Goal: Information Seeking & Learning: Learn about a topic

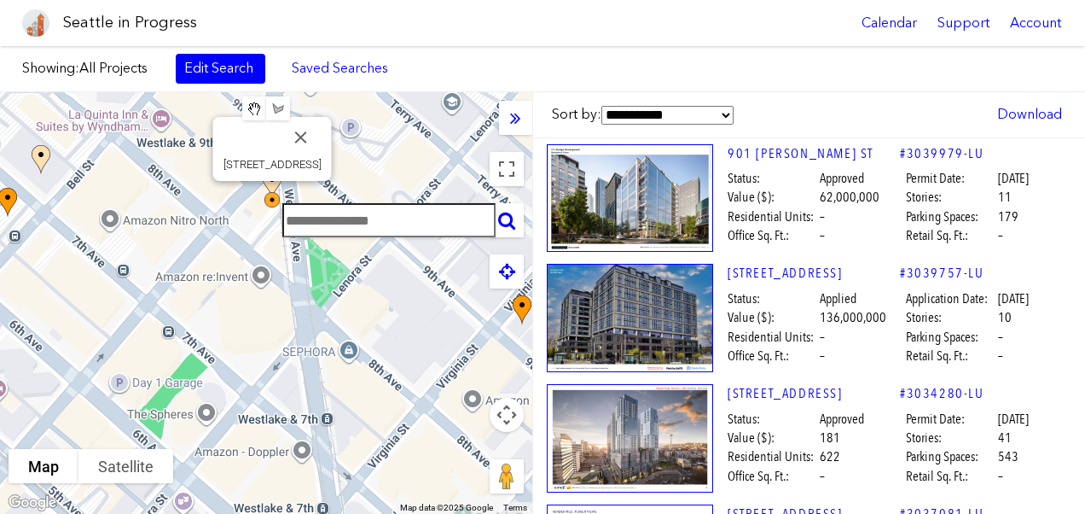
click at [270, 196] on img at bounding box center [283, 210] width 51 height 51
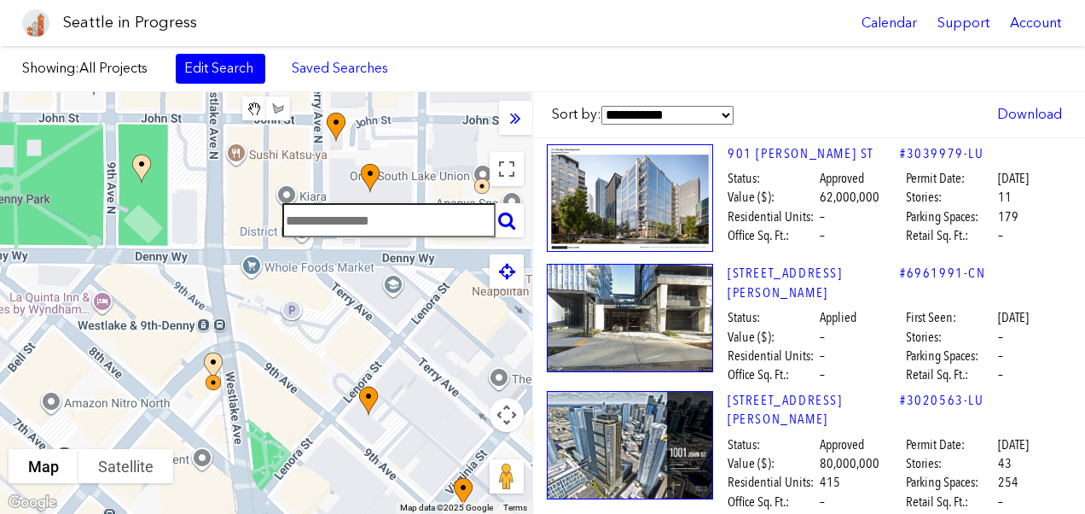
click at [503, 222] on icon at bounding box center [506, 220] width 17 height 19
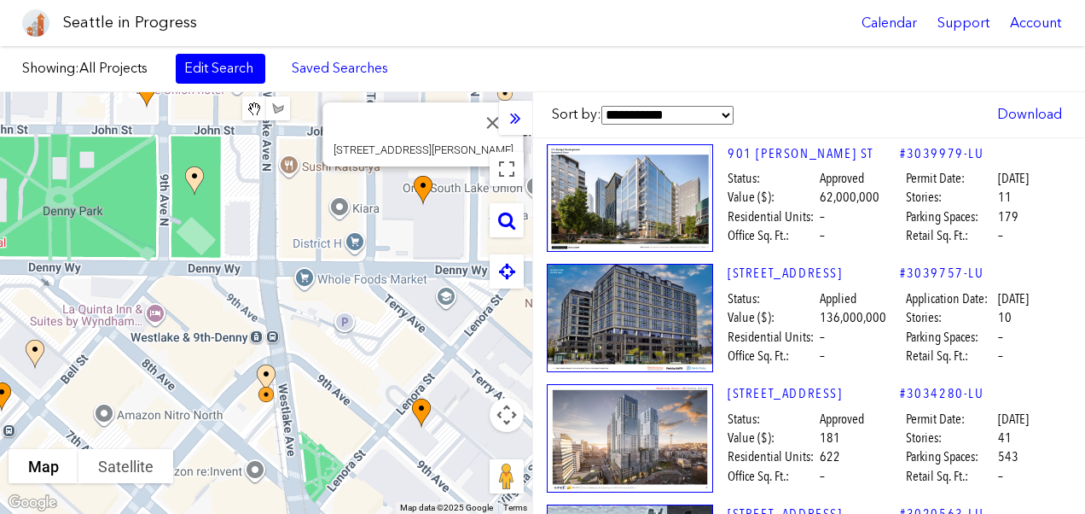
click at [423, 184] on img at bounding box center [432, 205] width 51 height 73
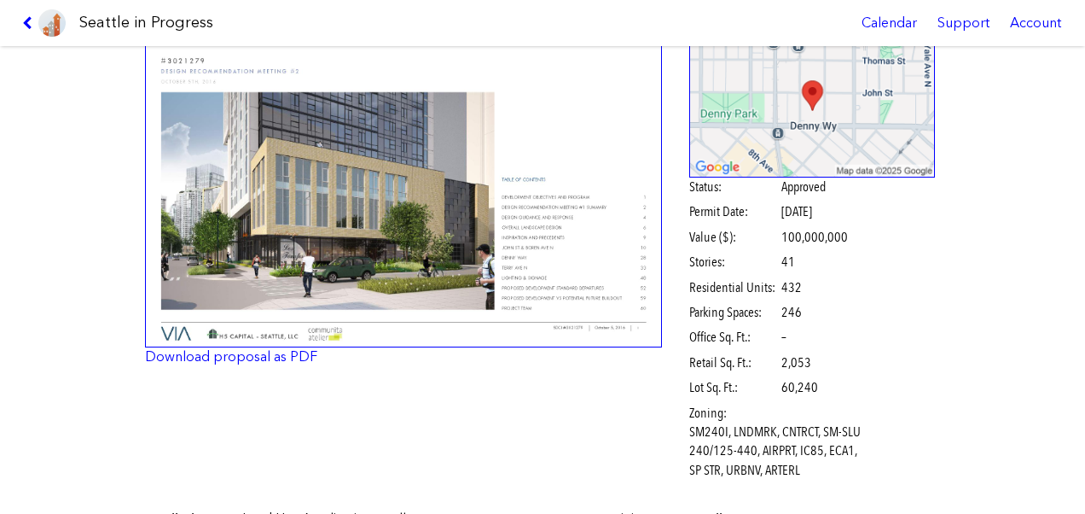
scroll to position [121, 0]
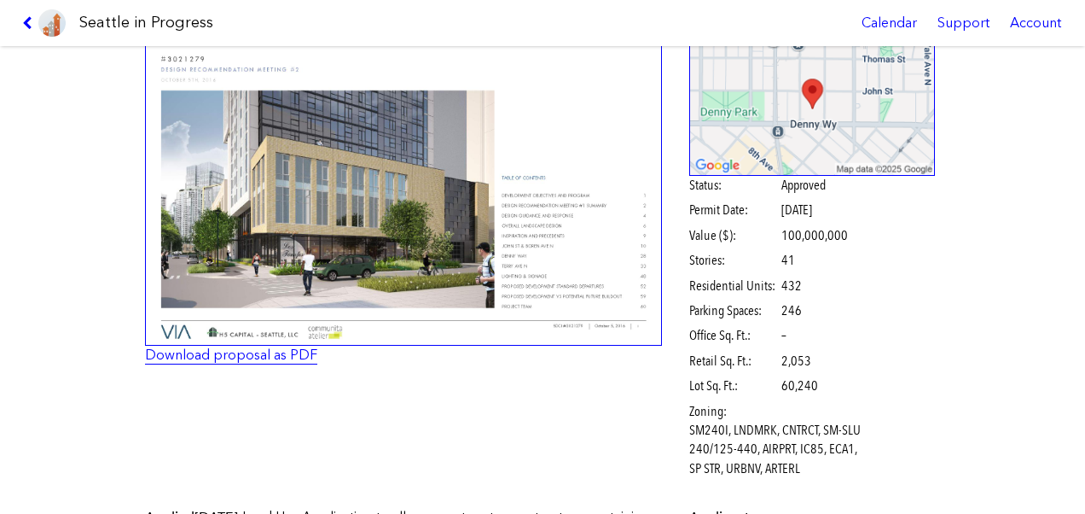
click at [215, 357] on link "Download proposal as PDF" at bounding box center [231, 354] width 172 height 16
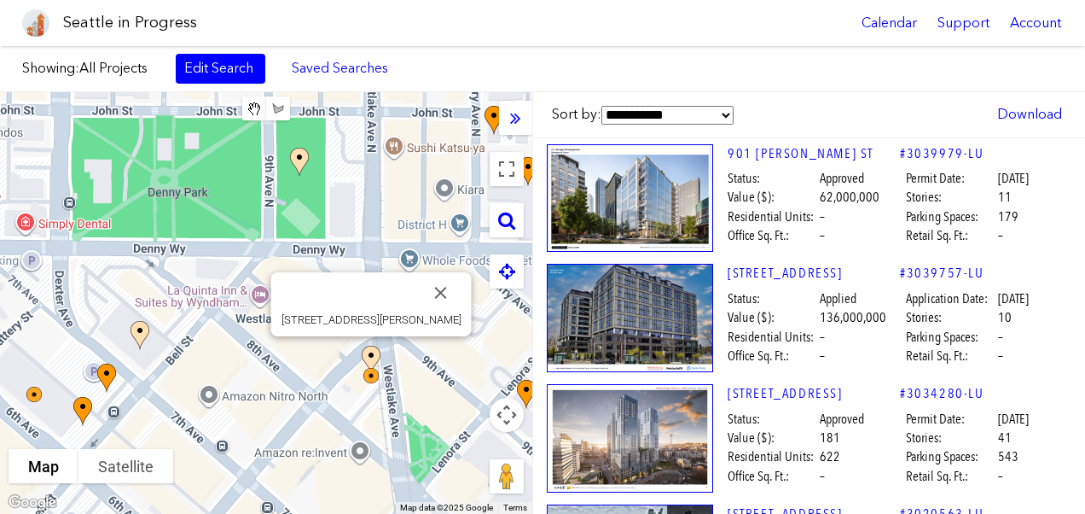
click at [369, 352] on img at bounding box center [380, 375] width 51 height 73
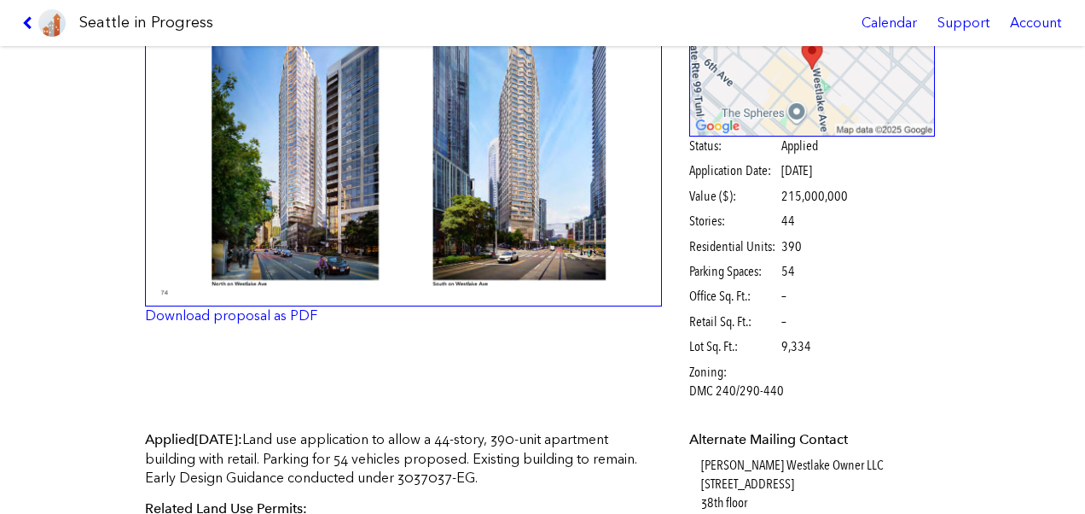
scroll to position [160, 0]
click at [161, 320] on link "Download proposal as PDF" at bounding box center [231, 315] width 172 height 16
click at [26, 19] on icon at bounding box center [30, 23] width 16 height 14
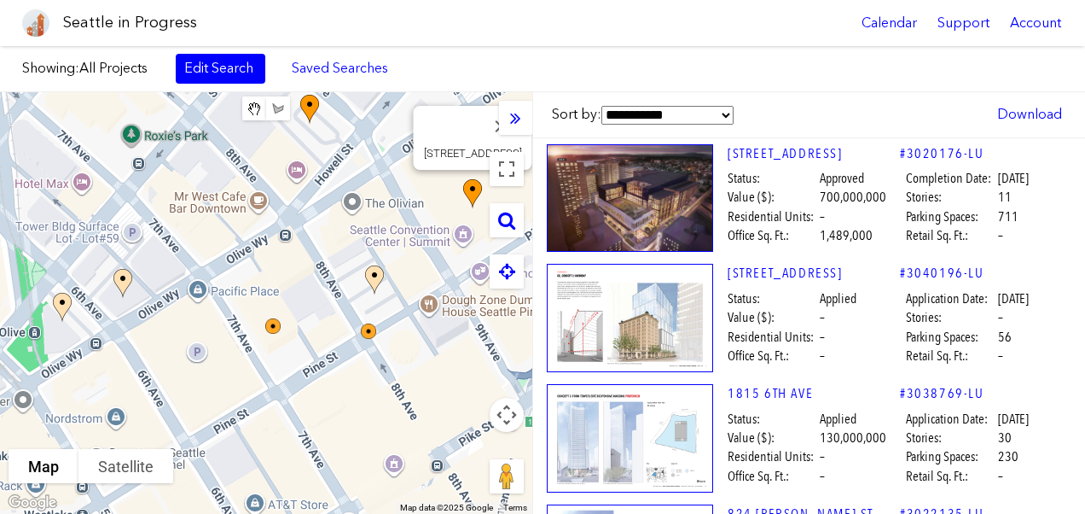
click at [679, 195] on img at bounding box center [630, 198] width 166 height 108
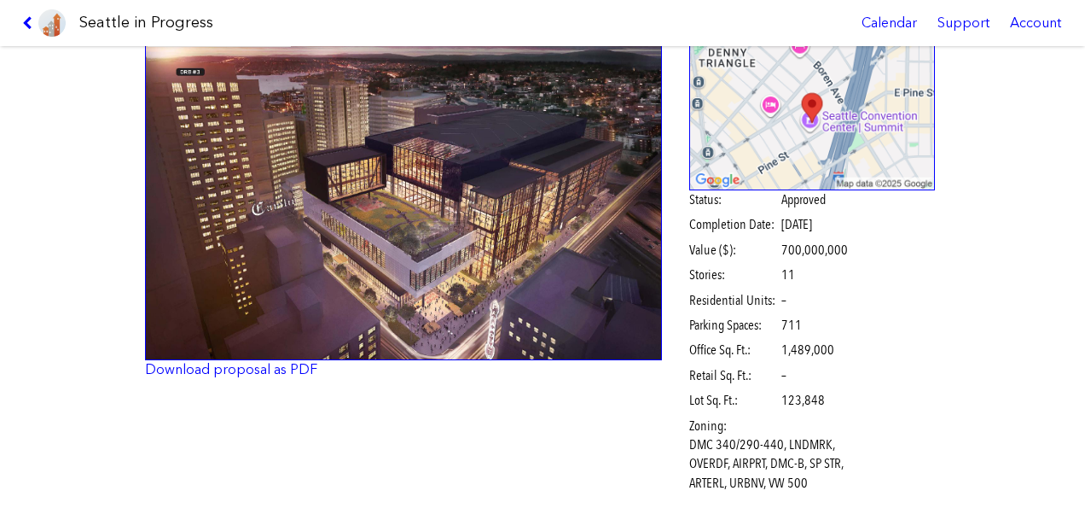
scroll to position [120, 0]
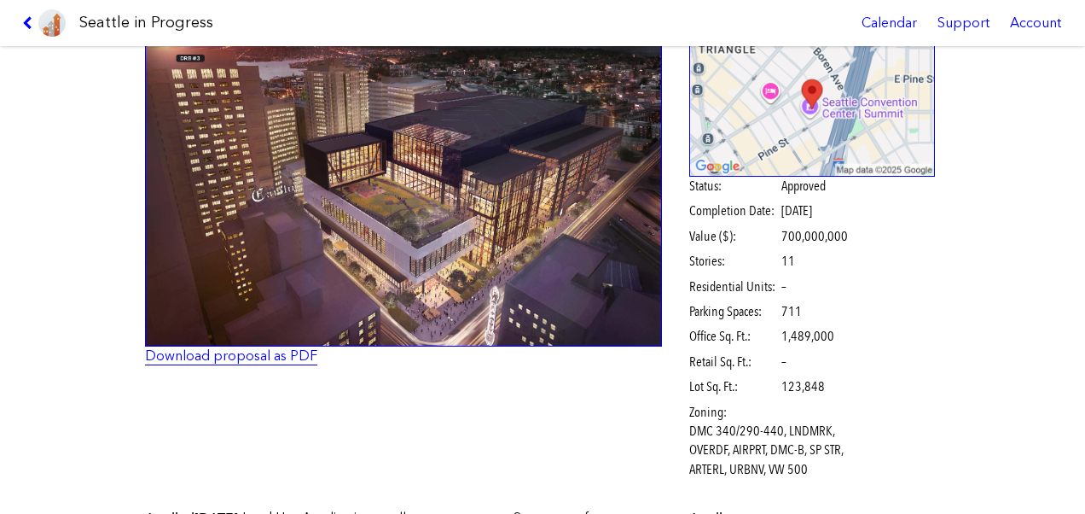
click at [167, 362] on link "Download proposal as PDF" at bounding box center [231, 355] width 172 height 16
click at [25, 25] on icon at bounding box center [30, 23] width 16 height 14
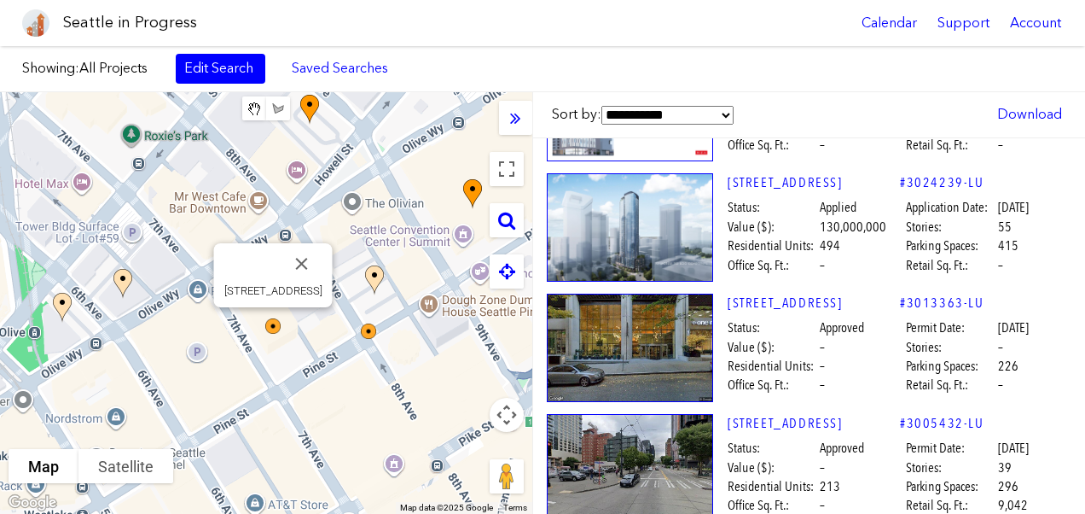
scroll to position [465, 0]
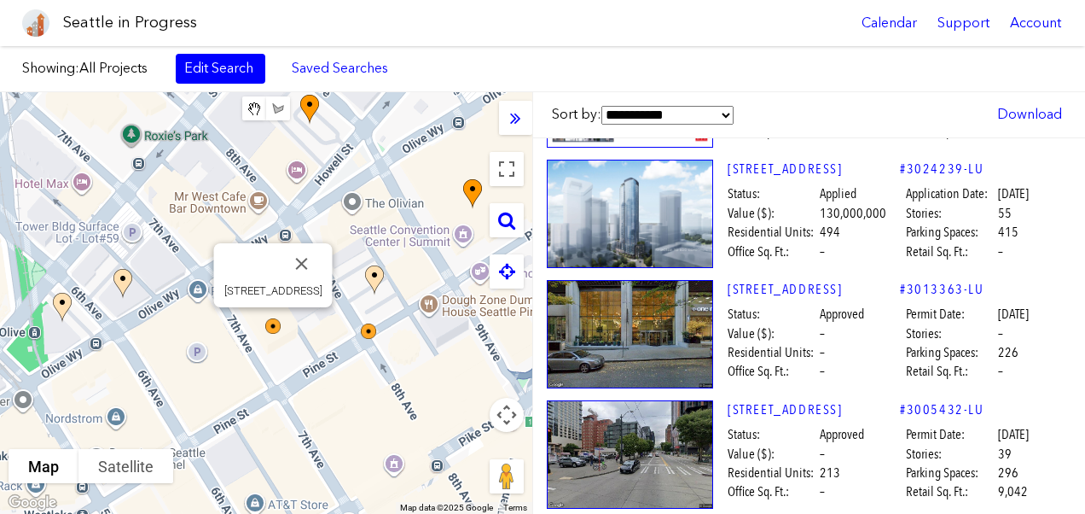
click at [659, 333] on img at bounding box center [630, 334] width 166 height 108
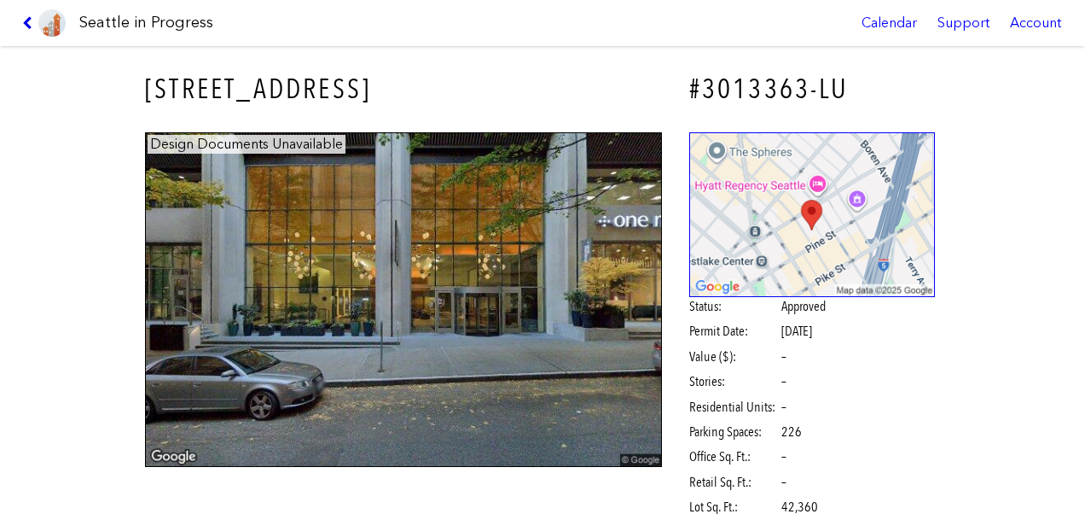
click at [29, 22] on icon at bounding box center [30, 23] width 16 height 14
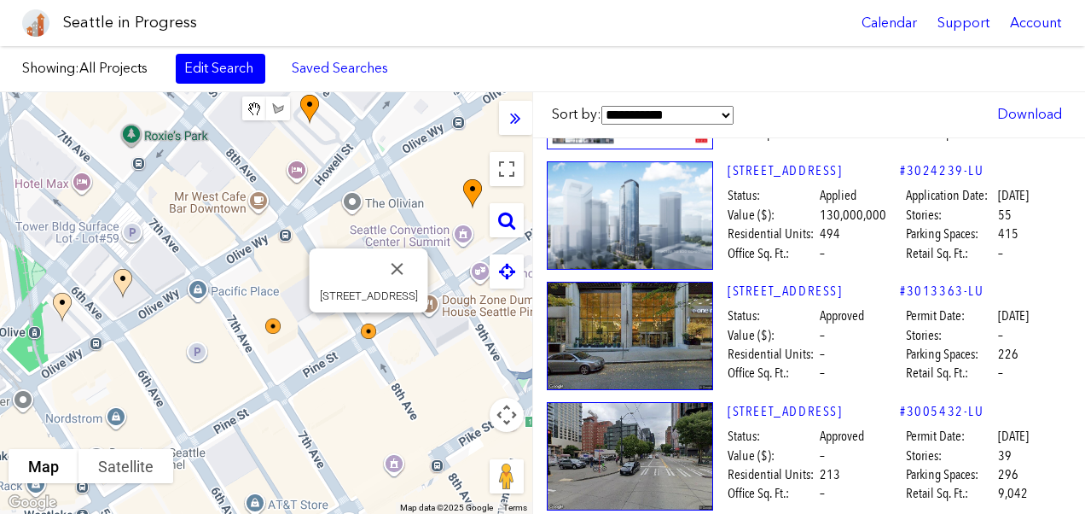
scroll to position [462, 0]
click at [751, 410] on link "[STREET_ADDRESS]" at bounding box center [814, 412] width 172 height 19
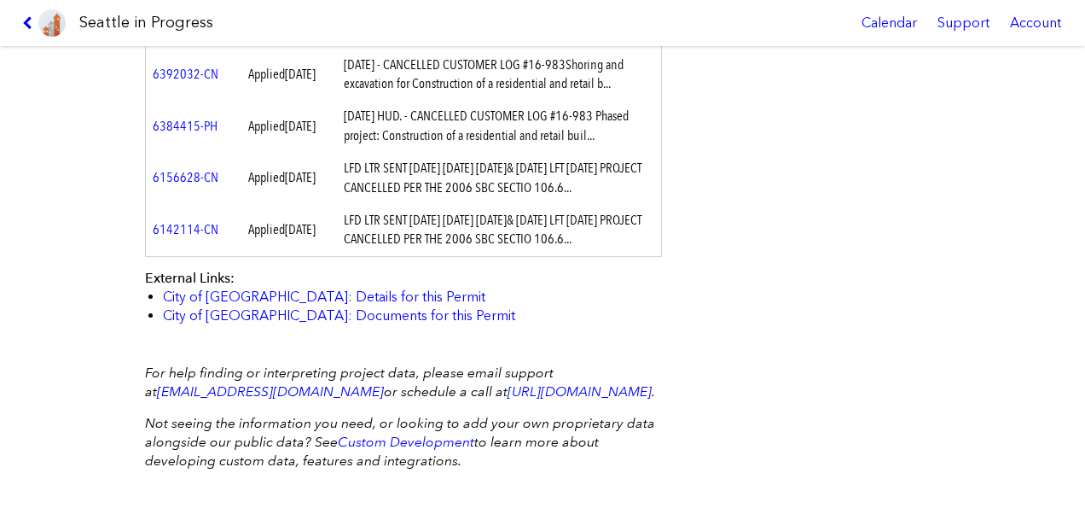
scroll to position [811, 0]
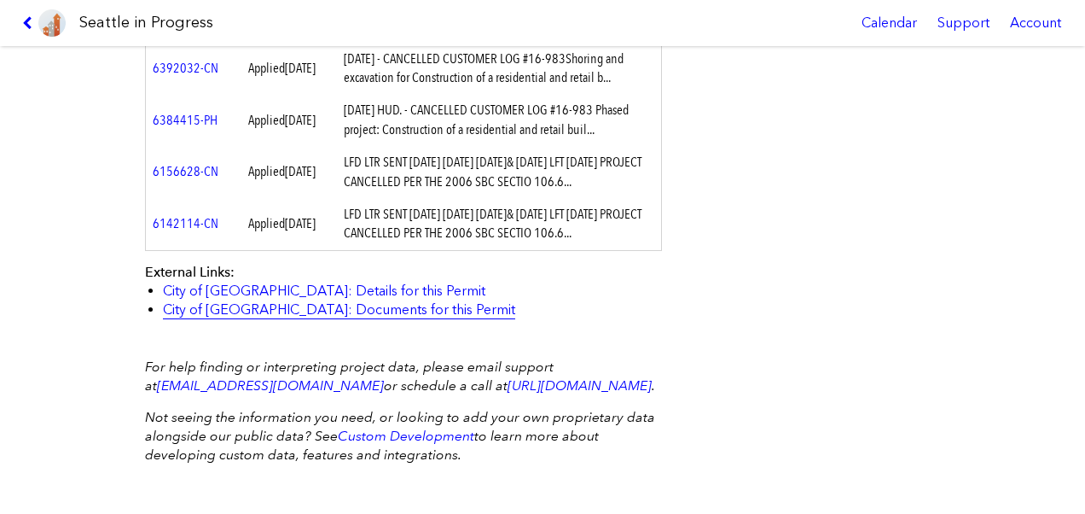
click at [191, 317] on link "City of [GEOGRAPHIC_DATA]: Documents for this Permit" at bounding box center [339, 309] width 352 height 16
click at [26, 24] on icon at bounding box center [30, 23] width 16 height 14
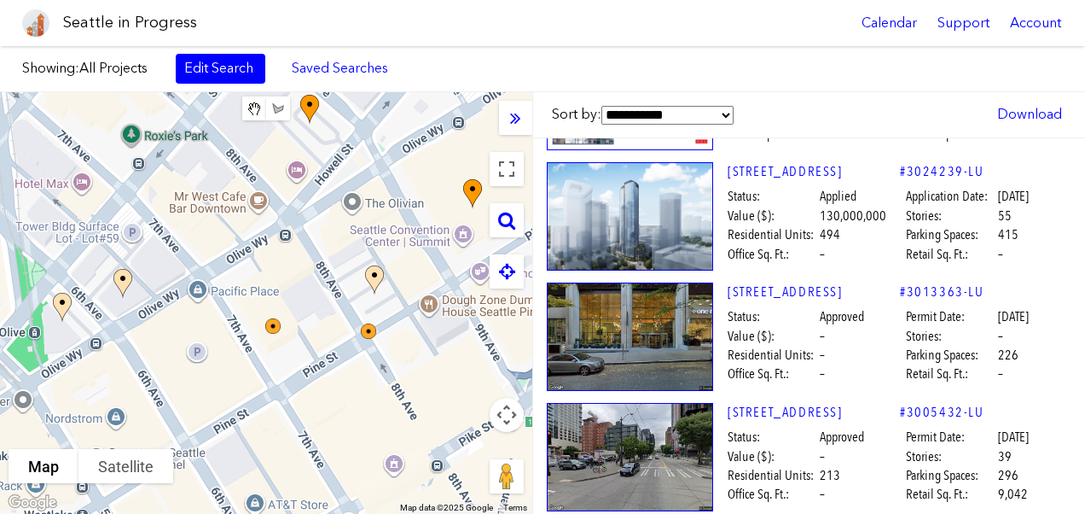
click at [0, 0] on img at bounding box center [0, 0] width 0 height 0
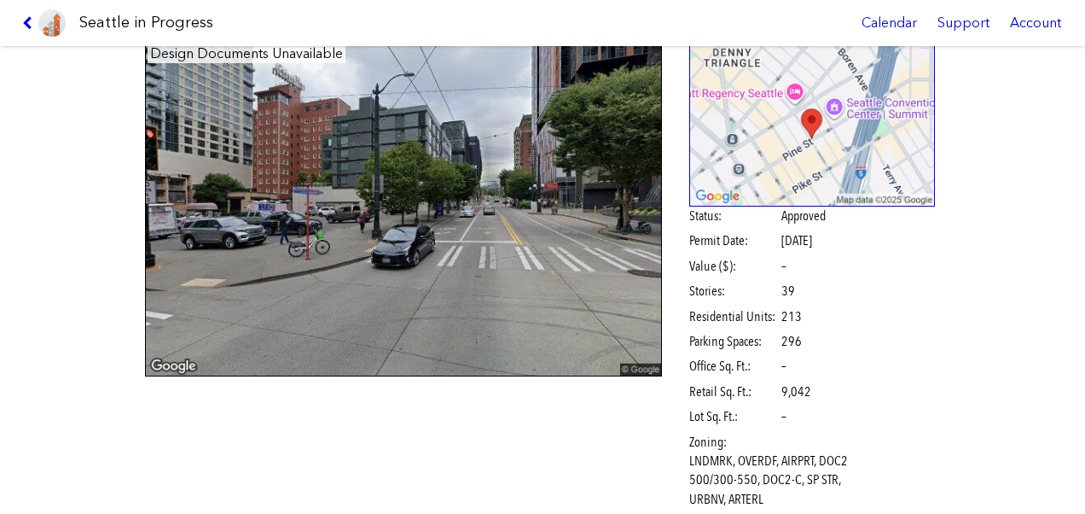
scroll to position [96, 0]
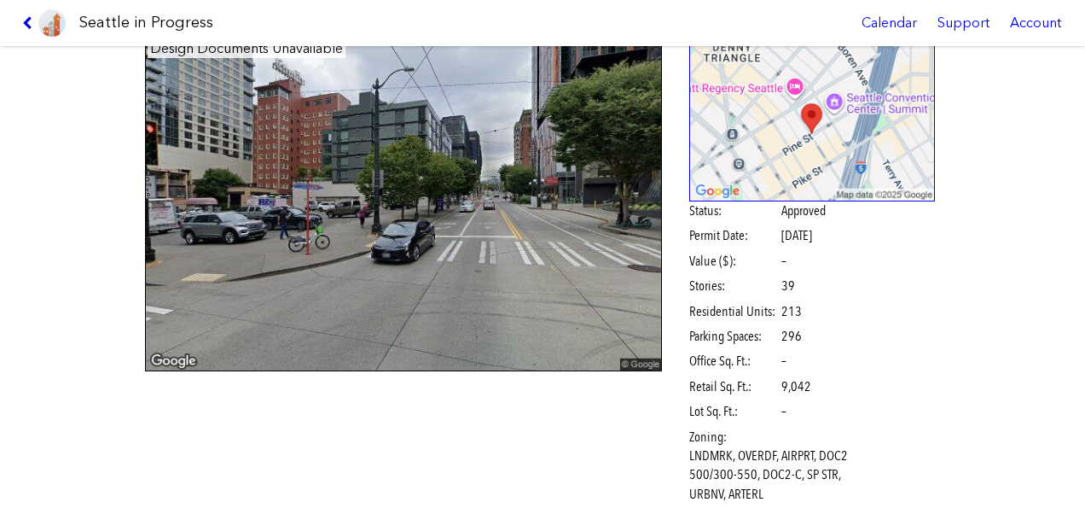
click at [29, 17] on icon at bounding box center [30, 23] width 16 height 14
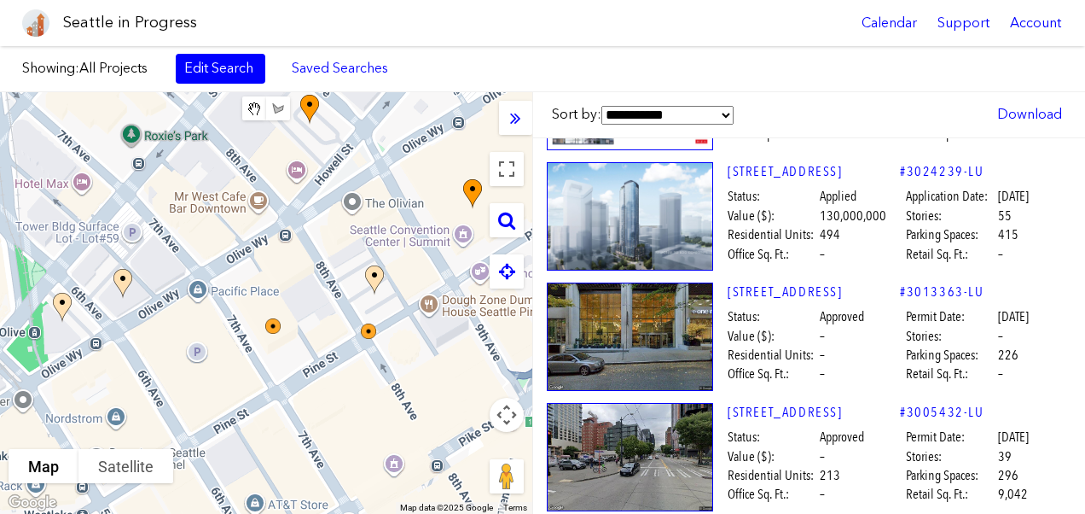
click at [407, 13] on div "Seattle in Progress Calendar Support Account" at bounding box center [542, 23] width 1085 height 46
click at [27, 64] on label "Showing: All Projects" at bounding box center [90, 68] width 137 height 19
